Goal: Information Seeking & Learning: Understand process/instructions

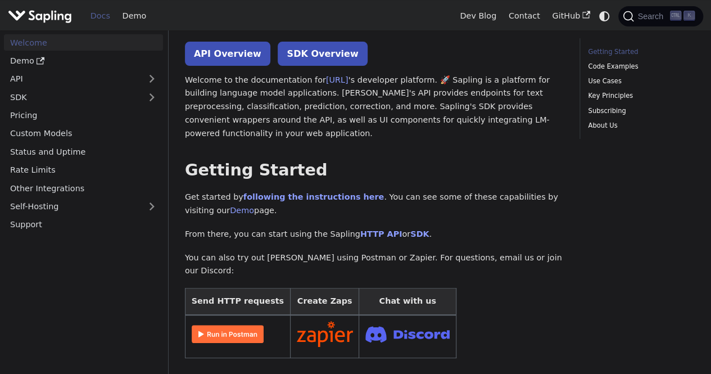
scroll to position [60, 0]
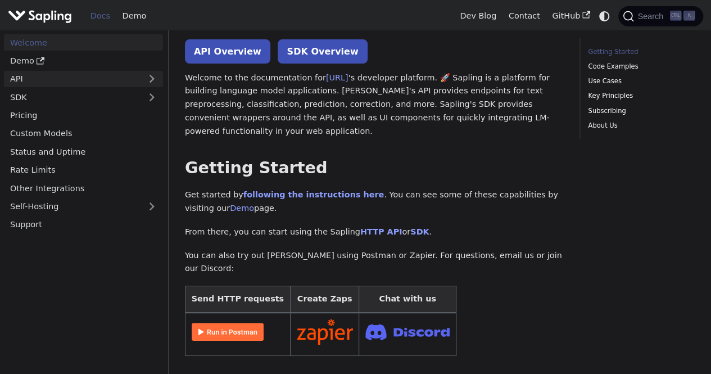
click at [46, 74] on link "API" at bounding box center [72, 79] width 137 height 16
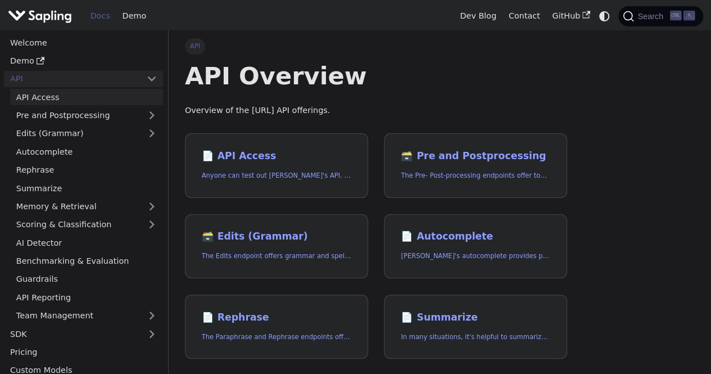
click at [34, 95] on link "API Access" at bounding box center [86, 97] width 153 height 16
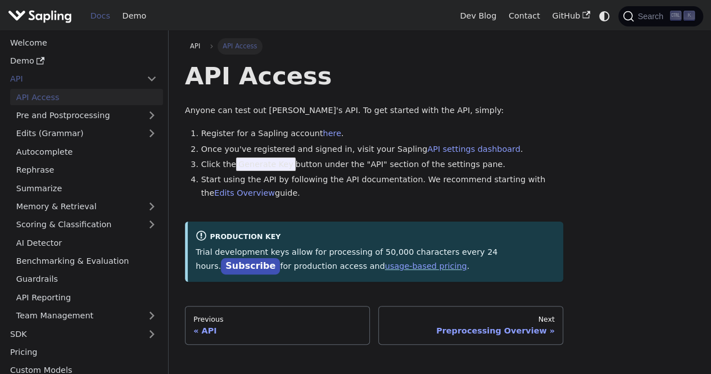
scroll to position [1, 0]
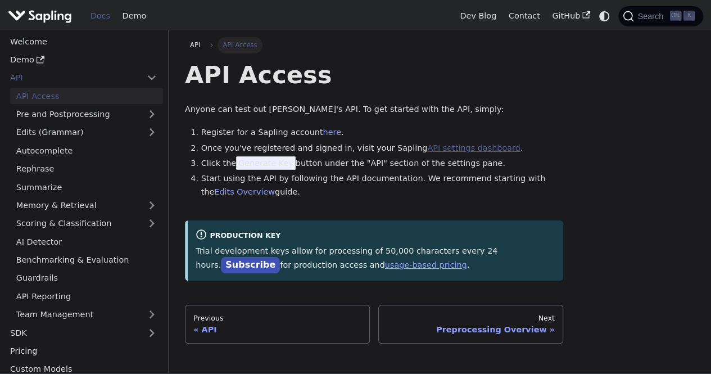
click at [435, 147] on link "API settings dashboard" at bounding box center [473, 147] width 93 height 9
